Goal: Information Seeking & Learning: Learn about a topic

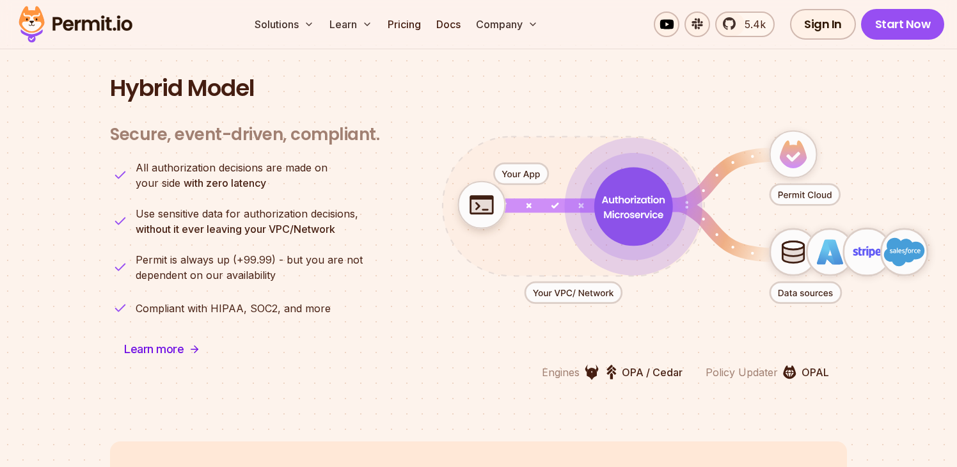
scroll to position [3131, 0]
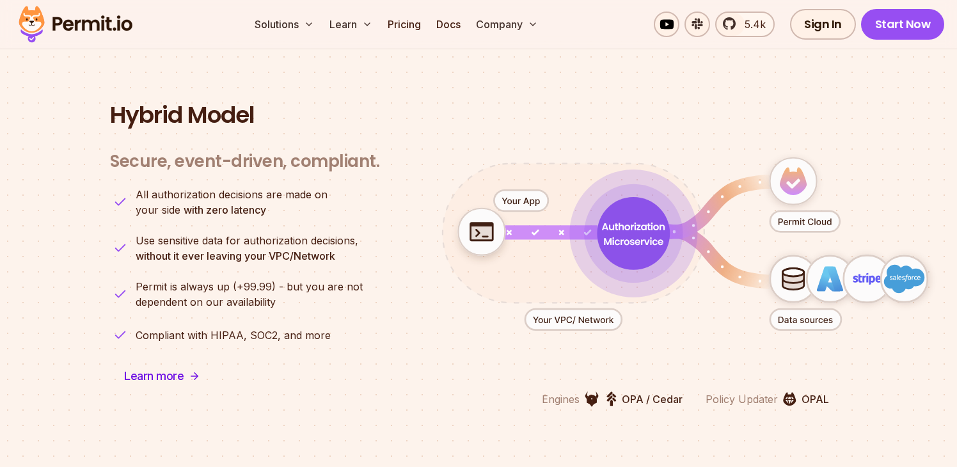
click at [767, 391] on p "Policy Updater" at bounding box center [742, 398] width 72 height 15
click at [816, 391] on p "OPAL" at bounding box center [816, 398] width 28 height 15
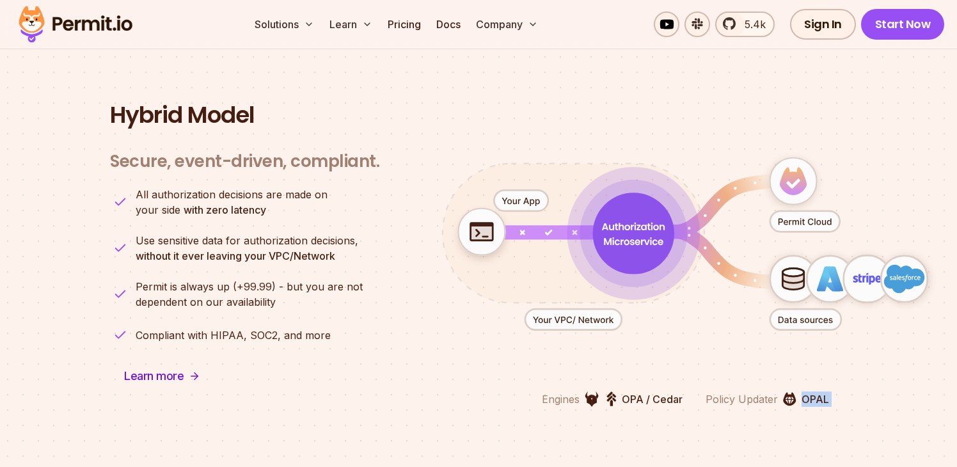
click at [816, 391] on p "OPAL" at bounding box center [816, 398] width 28 height 15
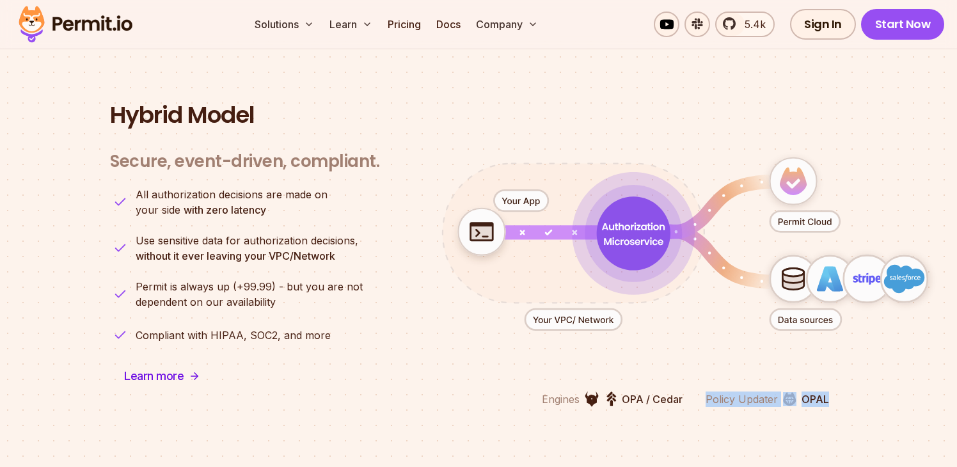
drag, startPoint x: 703, startPoint y: 382, endPoint x: 841, endPoint y: 381, distance: 137.5
click at [841, 381] on div "Engines OPA / Cedar Policy Updater OPAL" at bounding box center [684, 271] width 565 height 271
click at [635, 391] on p "OPA / Cedar" at bounding box center [652, 398] width 61 height 15
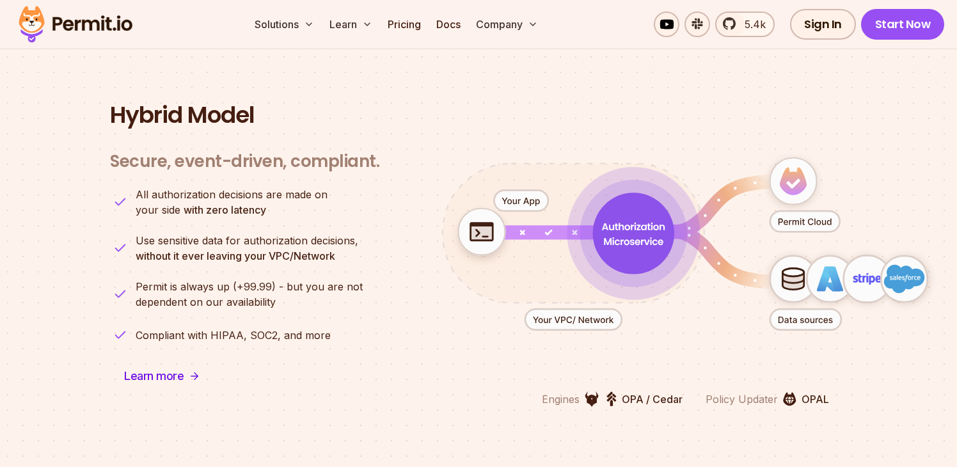
click at [655, 391] on p "OPA / Cedar" at bounding box center [652, 398] width 61 height 15
click at [628, 391] on p "OPA / Cedar" at bounding box center [652, 398] width 61 height 15
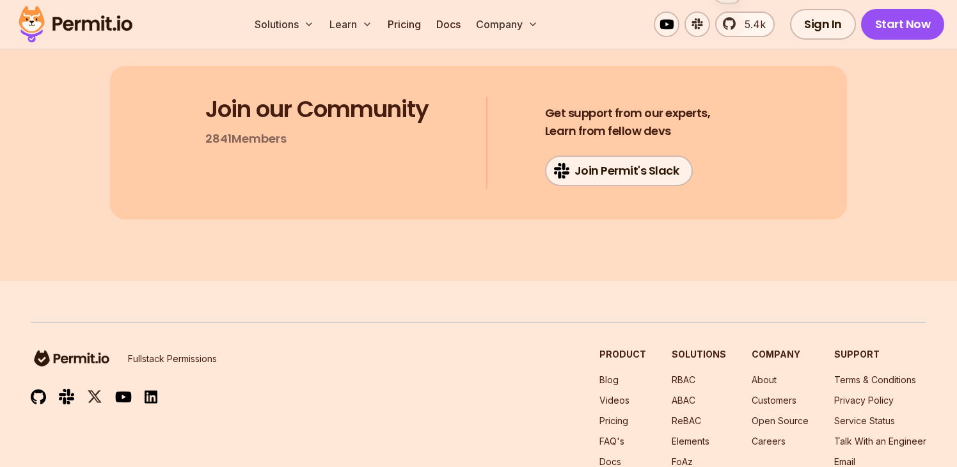
scroll to position [6828, 0]
